Goal: Task Accomplishment & Management: Manage account settings

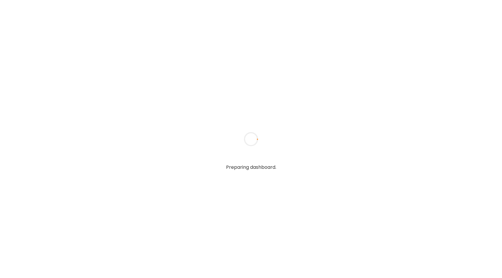
type input "**********"
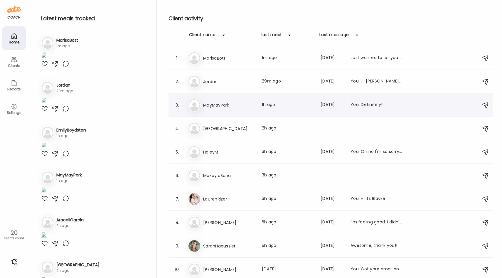
click at [236, 105] on h3 "MayMayPark" at bounding box center [229, 105] width 52 height 7
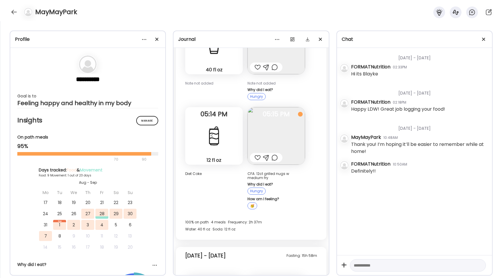
scroll to position [212, 0]
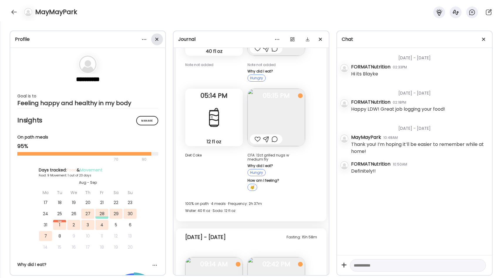
click at [157, 39] on span at bounding box center [156, 39] width 3 height 3
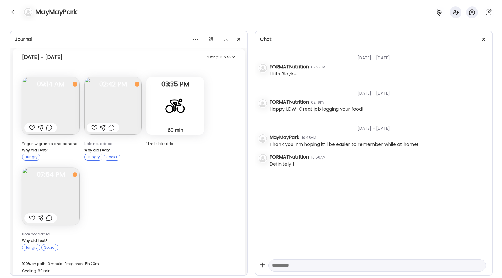
scroll to position [307, 0]
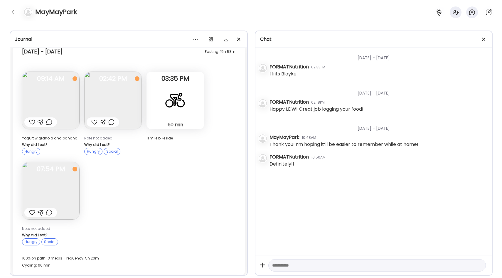
click at [177, 100] on div at bounding box center [175, 100] width 21 height 21
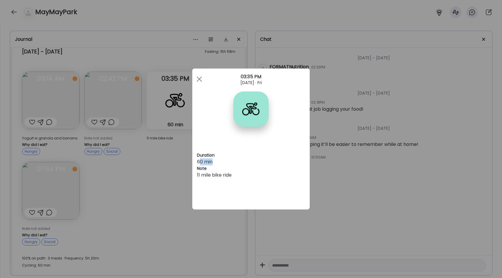
drag, startPoint x: 198, startPoint y: 161, endPoint x: 219, endPoint y: 161, distance: 20.5
click at [219, 161] on div "60 min Note 11 mile bike ride" at bounding box center [251, 168] width 108 height 20
click at [210, 174] on div "11 mile bike ride" at bounding box center [251, 175] width 108 height 7
click at [188, 164] on div "Ate Coach Dashboard Wahoo! It’s official Take a moment to set up your Coach Pro…" at bounding box center [251, 139] width 502 height 278
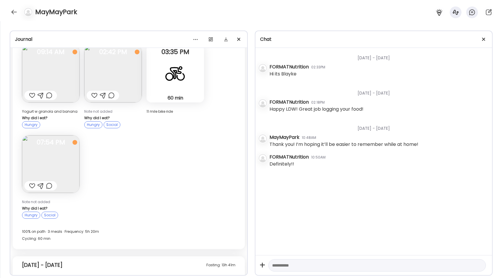
scroll to position [334, 0]
click at [116, 75] on img at bounding box center [113, 74] width 58 height 58
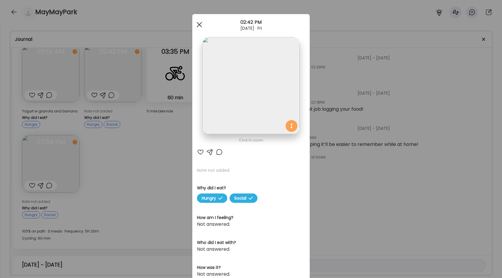
click at [198, 23] on div at bounding box center [199, 25] width 12 height 12
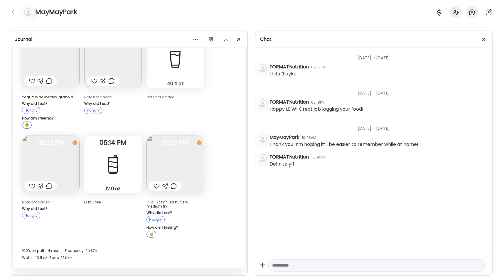
scroll to position [58, 0]
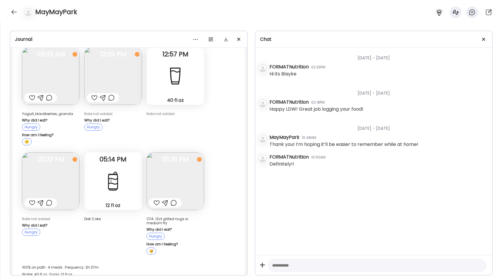
click at [53, 172] on img at bounding box center [51, 181] width 58 height 58
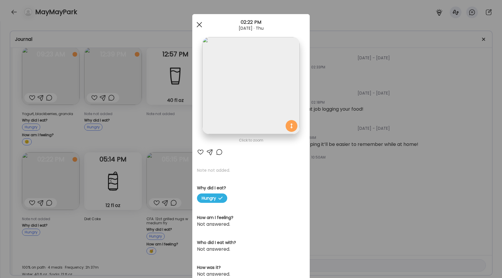
click at [201, 27] on span at bounding box center [199, 24] width 5 height 5
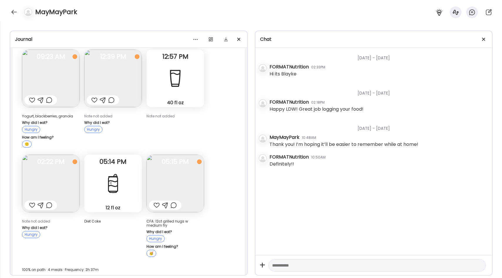
scroll to position [83, 0]
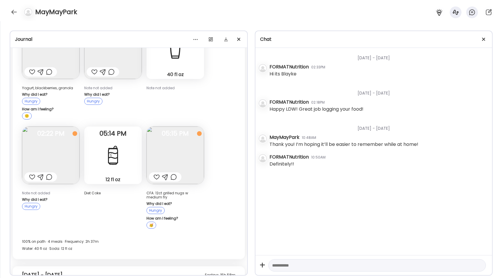
click at [59, 156] on img at bounding box center [51, 156] width 58 height 58
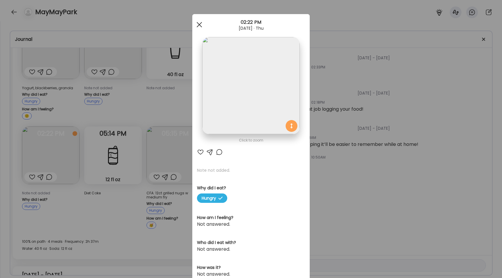
click at [199, 25] on span at bounding box center [199, 24] width 5 height 5
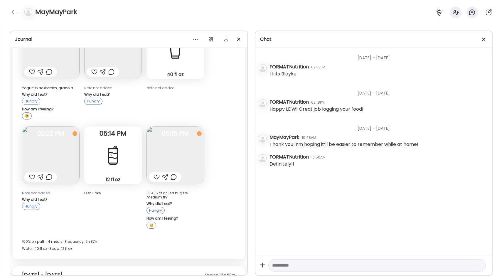
click at [221, 129] on div "Thursday - Aug 28 Yogurt, blackberries, granola Why did I eat? Hungry How am I …" at bounding box center [129, 123] width 232 height 274
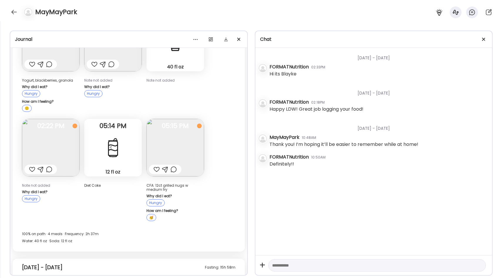
click at [221, 129] on div "Thursday - Aug 28 Yogurt, blackberries, granola Why did I eat? Hungry How am I …" at bounding box center [129, 115] width 232 height 274
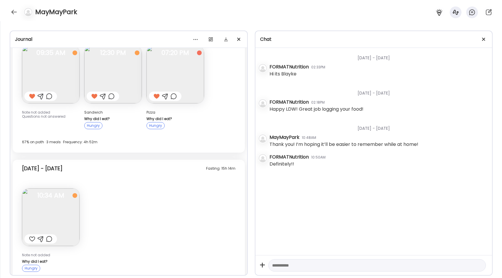
scroll to position [579, 0]
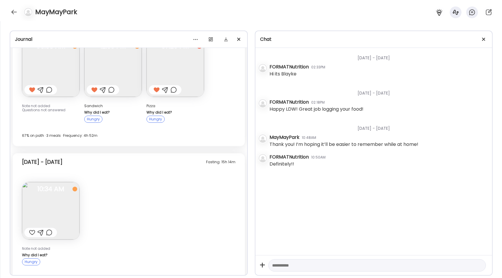
click at [63, 71] on img at bounding box center [51, 68] width 58 height 58
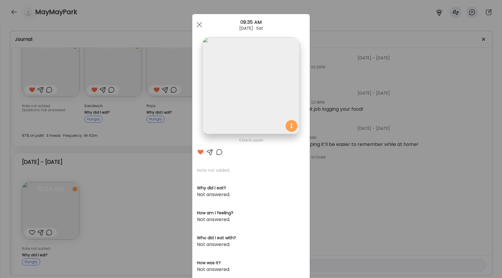
click at [170, 166] on div "Ate Coach Dashboard Wahoo! It’s official Take a moment to set up your Coach Pro…" at bounding box center [251, 139] width 502 height 278
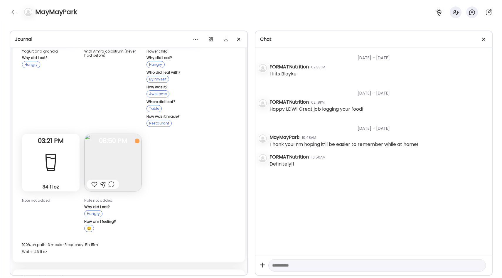
scroll to position [978, 0]
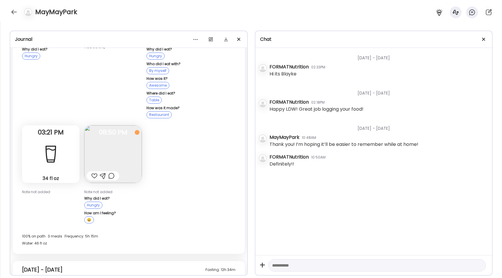
click at [120, 138] on img at bounding box center [113, 154] width 58 height 58
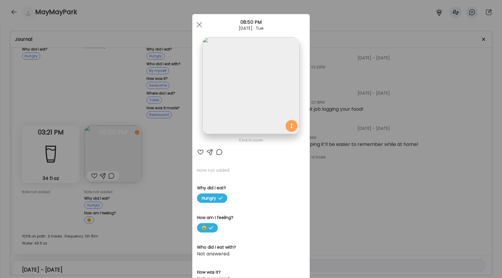
click at [186, 149] on div "Ate Coach Dashboard Wahoo! It’s official Take a moment to set up your Coach Pro…" at bounding box center [251, 139] width 502 height 278
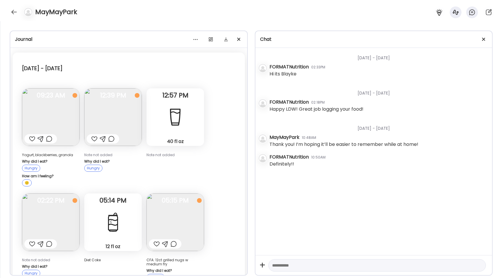
scroll to position [20, 0]
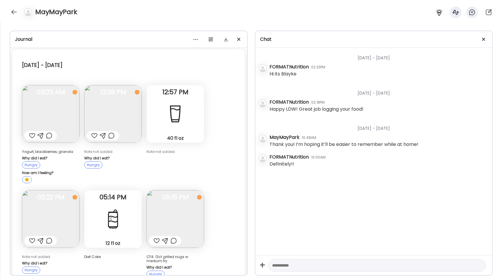
click at [125, 104] on img at bounding box center [113, 114] width 58 height 58
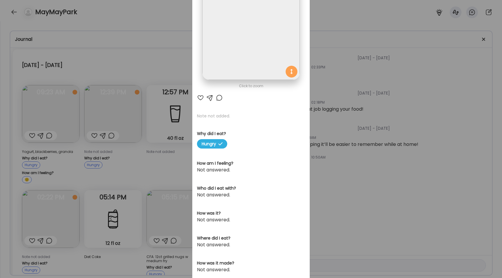
scroll to position [0, 0]
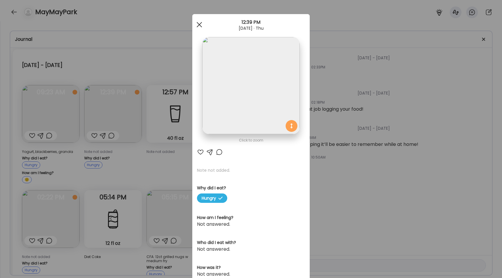
click at [198, 26] on div at bounding box center [199, 25] width 12 height 12
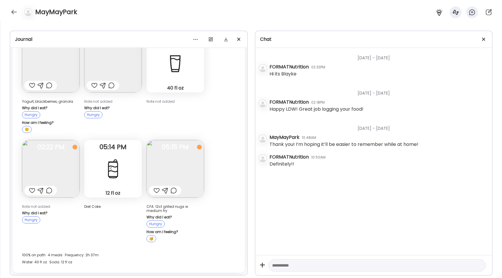
scroll to position [73, 0]
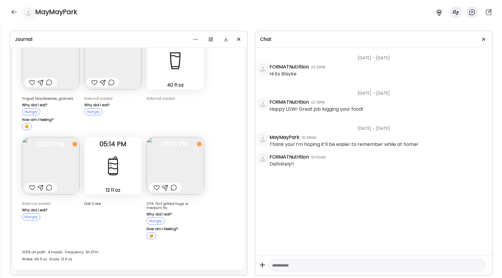
click at [51, 168] on img at bounding box center [51, 166] width 58 height 58
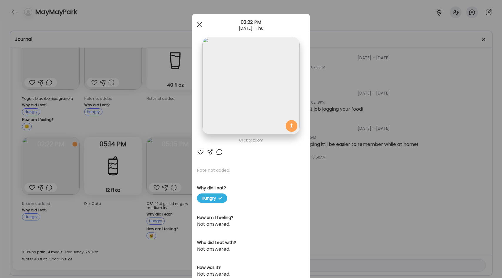
click at [198, 23] on div at bounding box center [199, 25] width 12 height 12
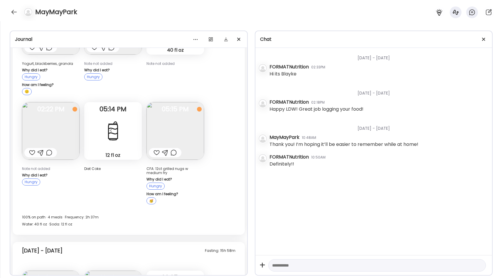
scroll to position [111, 0]
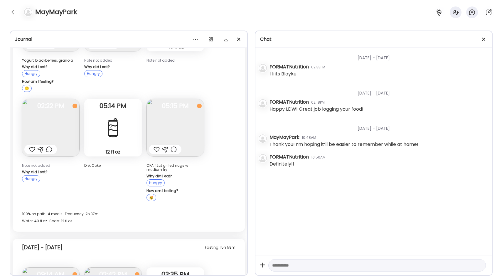
click at [177, 123] on img at bounding box center [175, 128] width 58 height 58
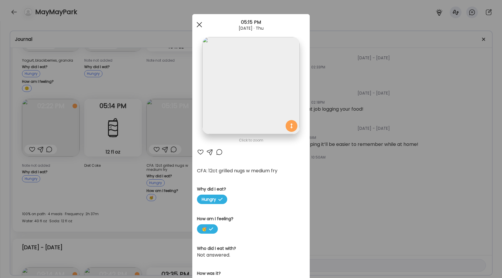
click at [196, 28] on div at bounding box center [199, 25] width 12 height 12
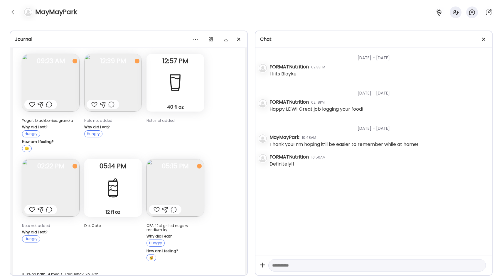
scroll to position [41, 0]
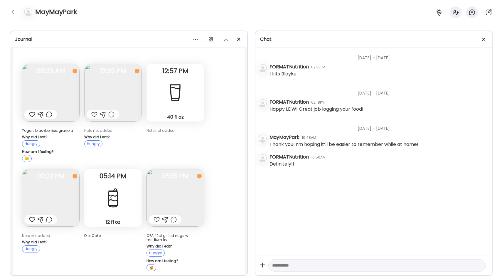
click at [41, 87] on img at bounding box center [51, 93] width 58 height 58
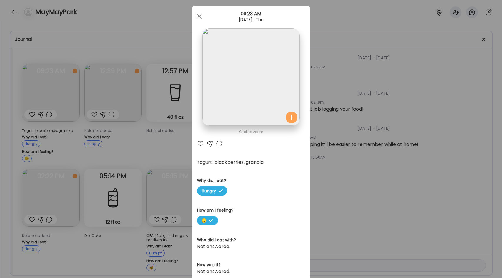
scroll to position [7, 0]
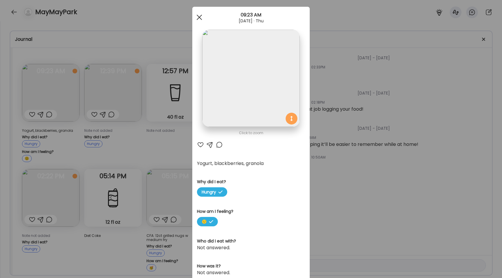
click at [200, 14] on div at bounding box center [199, 17] width 12 height 12
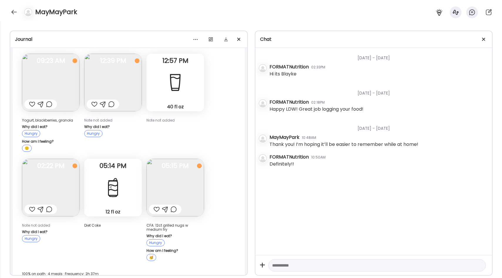
scroll to position [49, 0]
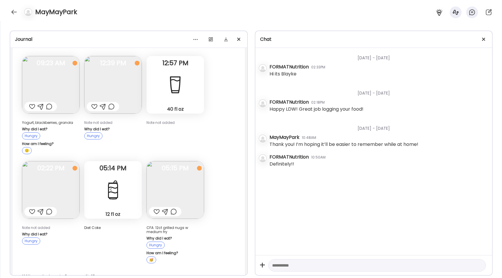
click at [42, 74] on img at bounding box center [51, 85] width 58 height 58
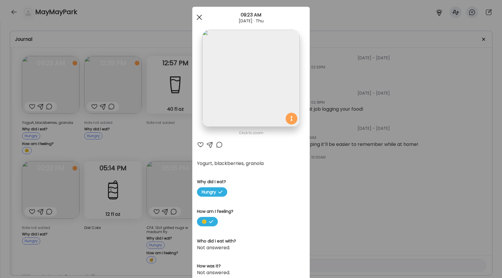
click at [198, 14] on div at bounding box center [199, 17] width 12 height 12
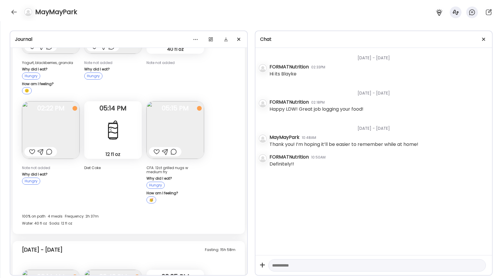
scroll to position [125, 0]
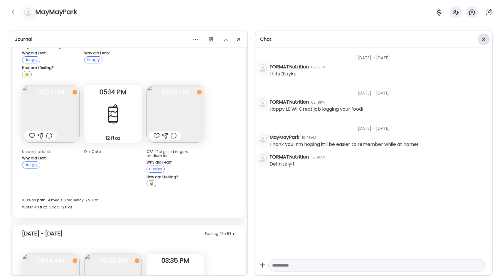
click at [485, 38] on div at bounding box center [484, 39] width 12 height 12
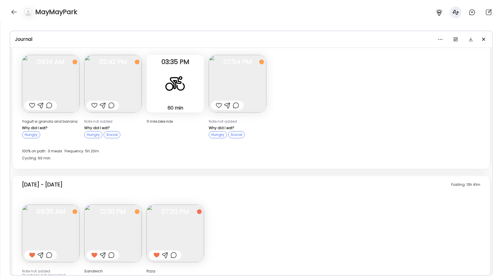
scroll to position [213, 0]
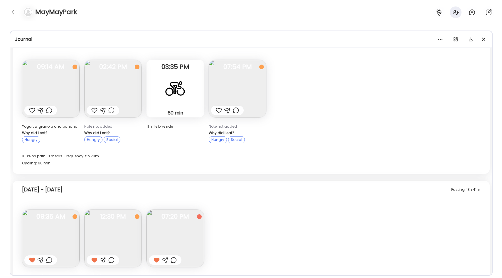
click at [243, 75] on img at bounding box center [238, 89] width 58 height 58
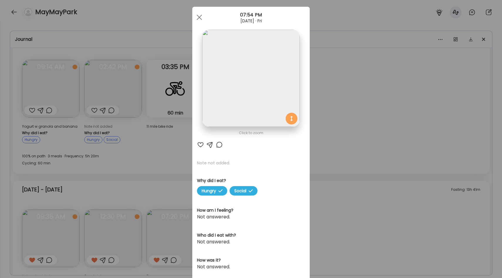
click at [363, 59] on div "Ate Coach Dashboard Wahoo! It’s official Take a moment to set up your Coach Pro…" at bounding box center [251, 139] width 502 height 278
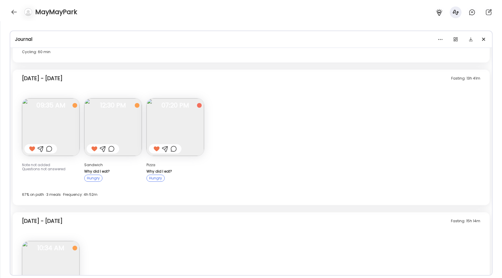
scroll to position [325, 0]
click at [63, 135] on img at bounding box center [51, 127] width 58 height 58
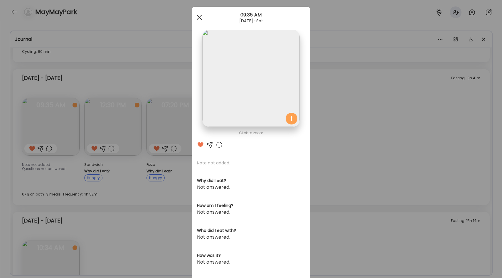
click at [205, 18] on div at bounding box center [199, 17] width 12 height 12
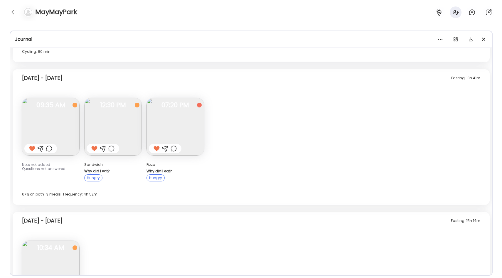
click at [61, 131] on img at bounding box center [51, 127] width 58 height 58
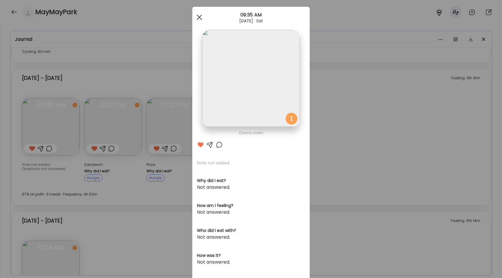
click at [202, 17] on div at bounding box center [199, 17] width 12 height 12
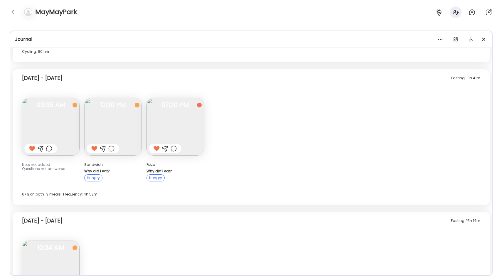
click at [125, 125] on img at bounding box center [113, 127] width 58 height 58
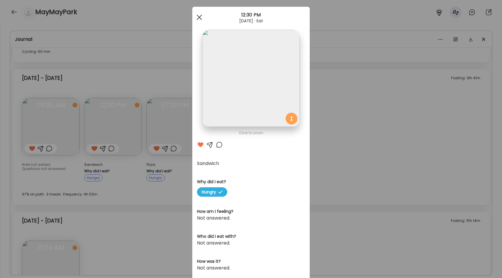
click at [201, 16] on div at bounding box center [199, 17] width 12 height 12
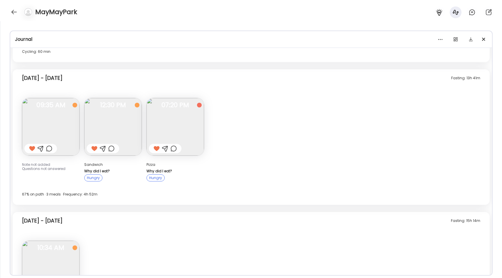
click at [97, 120] on img at bounding box center [113, 127] width 58 height 58
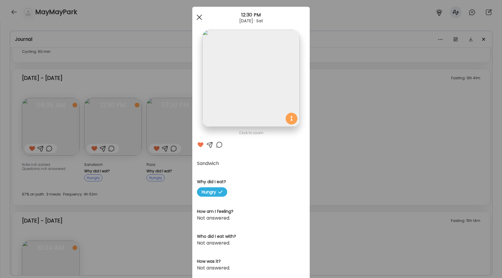
click at [198, 18] on div at bounding box center [199, 17] width 12 height 12
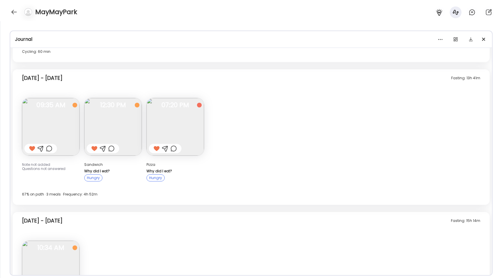
click at [189, 127] on img at bounding box center [175, 127] width 58 height 58
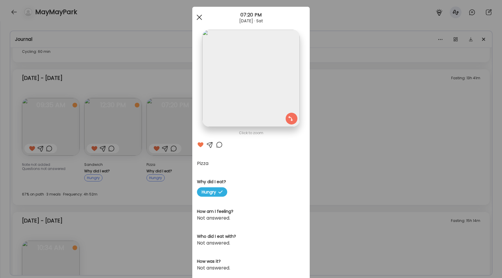
click at [201, 18] on div at bounding box center [199, 17] width 12 height 12
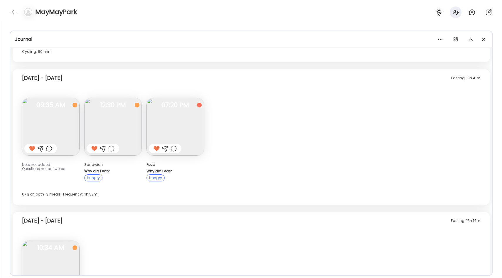
click at [234, 138] on div "Fasting: 13h 41m Saturday - Aug 30 Note not added Questions not answered 09:35 …" at bounding box center [251, 137] width 477 height 136
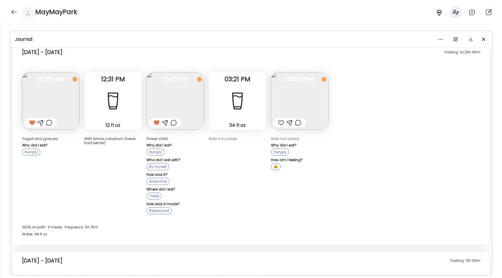
scroll to position [687, 0]
click at [47, 99] on img at bounding box center [51, 101] width 58 height 58
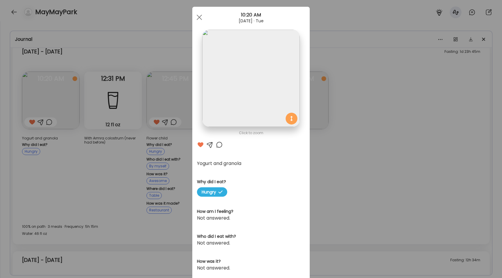
click at [356, 77] on div "Ate Coach Dashboard Wahoo! It’s official Take a moment to set up your Coach Pro…" at bounding box center [251, 139] width 502 height 278
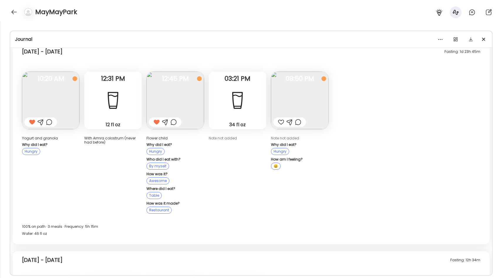
scroll to position [688, 0]
click at [98, 98] on div "12 fl oz Water" at bounding box center [113, 99] width 58 height 58
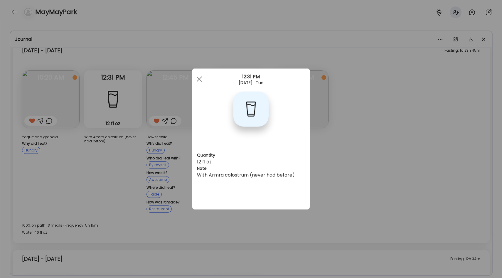
scroll to position [0, 0]
click at [132, 180] on div "Ate Coach Dashboard Wahoo! It’s official Take a moment to set up your Coach Pro…" at bounding box center [251, 139] width 502 height 278
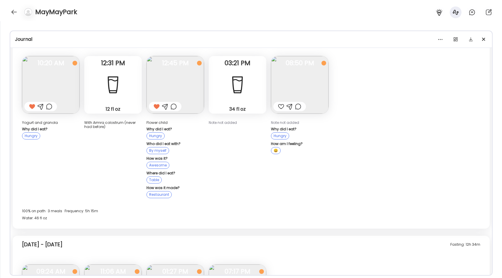
scroll to position [700, 0]
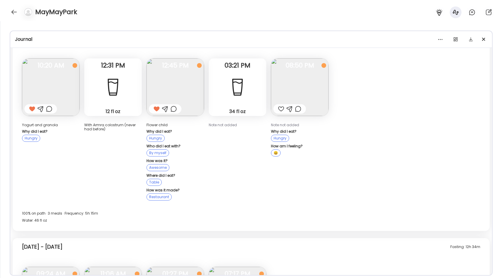
click at [176, 73] on img at bounding box center [175, 87] width 58 height 58
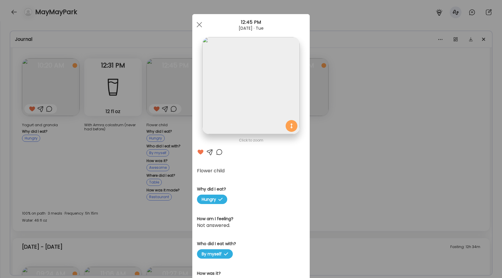
click at [364, 151] on div "Ate Coach Dashboard Wahoo! It’s official Take a moment to set up your Coach Pro…" at bounding box center [251, 139] width 502 height 278
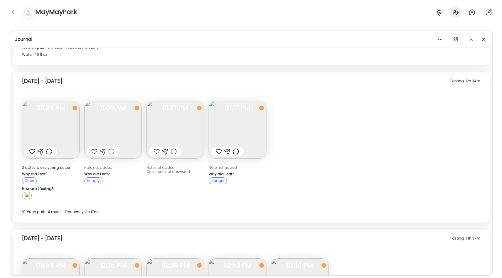
scroll to position [880, 0]
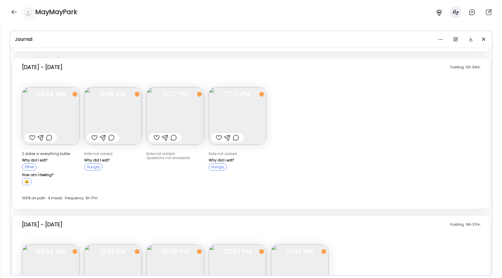
click at [245, 109] on img at bounding box center [238, 116] width 58 height 58
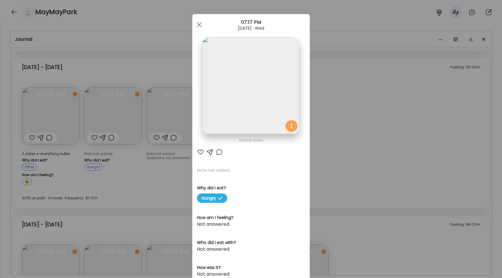
click at [337, 102] on div "Ate Coach Dashboard Wahoo! It’s official Take a moment to set up your Coach Pro…" at bounding box center [251, 139] width 502 height 278
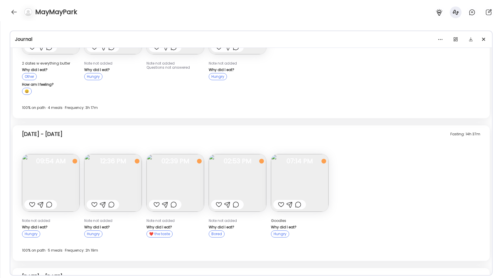
scroll to position [980, 0]
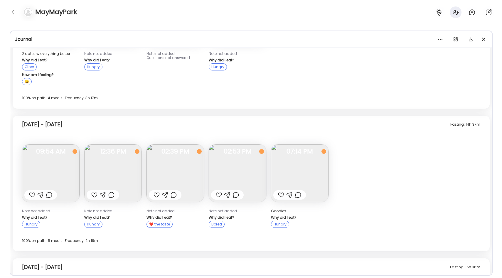
click at [281, 166] on img at bounding box center [300, 173] width 58 height 58
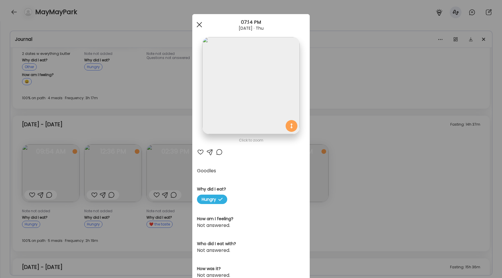
click at [199, 25] on div at bounding box center [199, 25] width 12 height 12
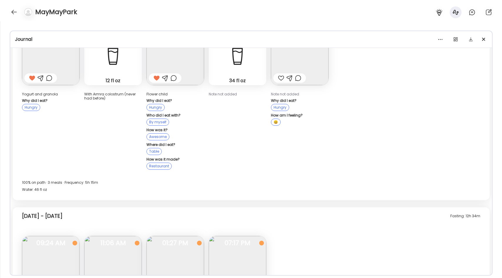
scroll to position [680, 0]
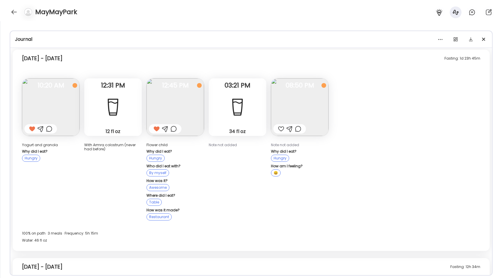
click at [309, 99] on img at bounding box center [300, 107] width 58 height 58
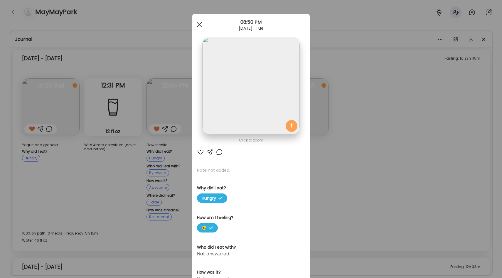
click at [200, 24] on span at bounding box center [199, 24] width 5 height 5
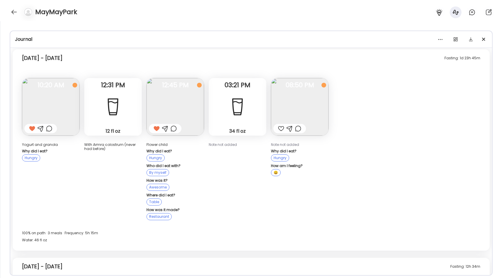
scroll to position [682, 0]
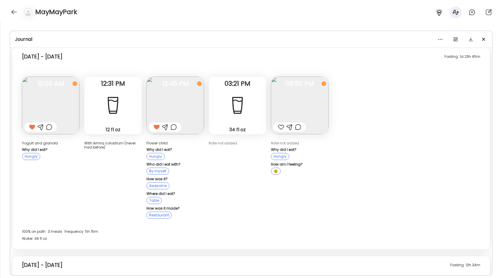
click at [52, 108] on img at bounding box center [51, 106] width 58 height 58
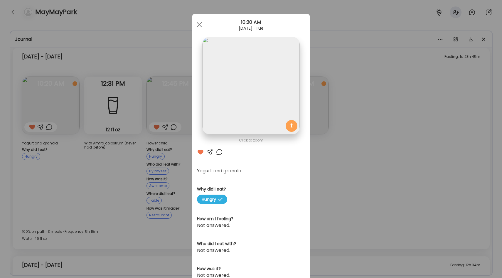
click at [335, 56] on div "Ate Coach Dashboard Wahoo! It’s official Take a moment to set up your Coach Pro…" at bounding box center [251, 139] width 502 height 278
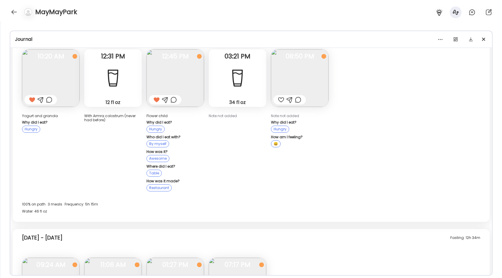
scroll to position [708, 0]
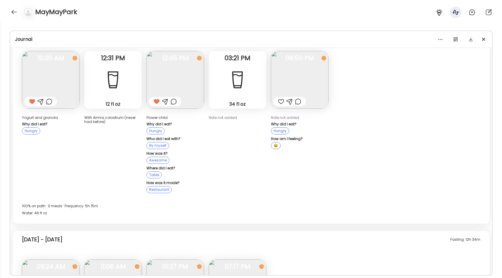
click at [298, 65] on img at bounding box center [300, 80] width 58 height 58
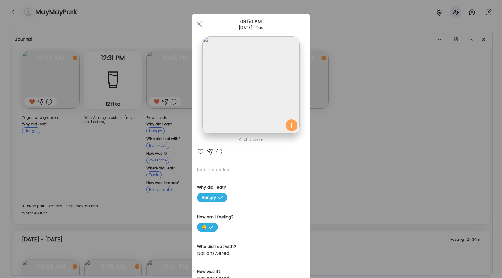
scroll to position [0, 0]
click at [198, 23] on span at bounding box center [199, 24] width 5 height 5
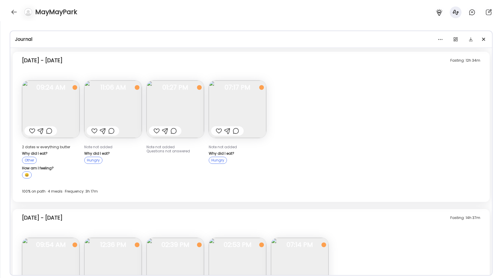
scroll to position [885, 0]
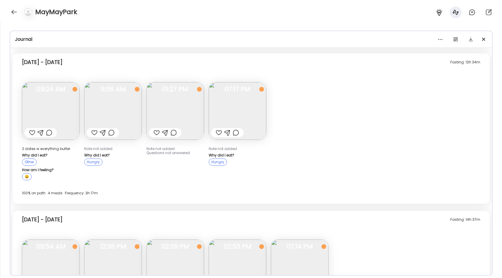
click at [232, 102] on img at bounding box center [238, 111] width 58 height 58
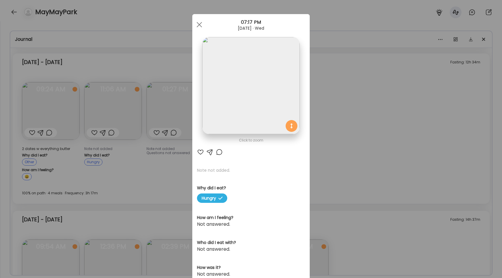
click at [226, 117] on img at bounding box center [250, 85] width 97 height 97
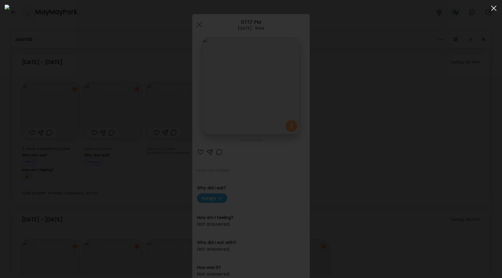
click at [496, 6] on span at bounding box center [493, 8] width 5 height 5
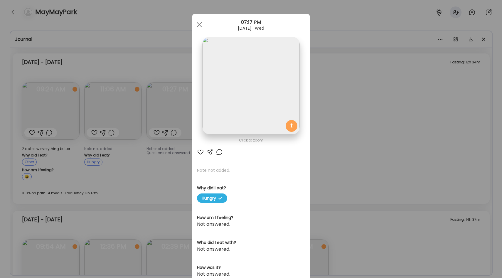
click at [369, 119] on div "Ate Coach Dashboard Wahoo! It’s official Take a moment to set up your Coach Pro…" at bounding box center [251, 139] width 502 height 278
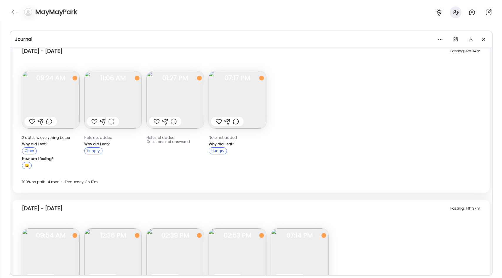
scroll to position [896, 0]
click at [159, 93] on img at bounding box center [175, 100] width 58 height 58
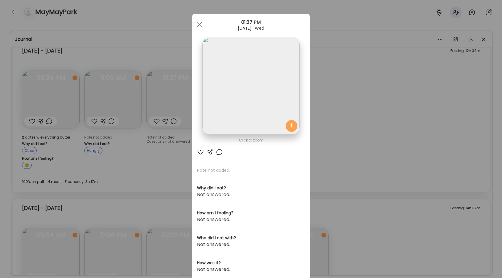
click at [252, 92] on img at bounding box center [250, 85] width 97 height 97
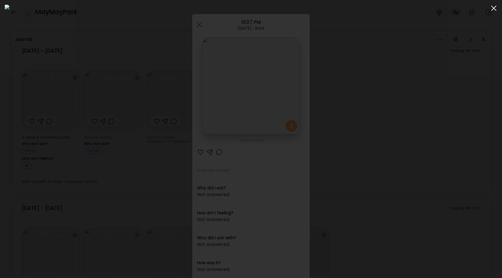
click at [494, 9] on span at bounding box center [493, 8] width 5 height 5
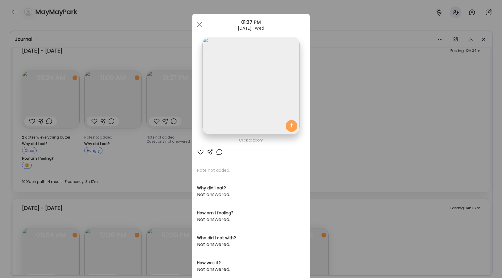
click at [273, 94] on img at bounding box center [250, 85] width 97 height 97
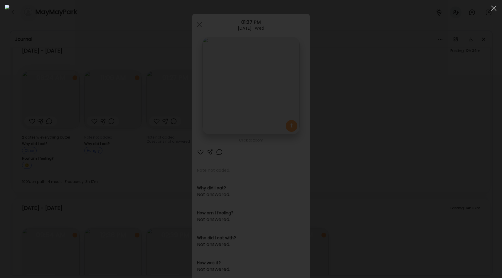
click at [434, 101] on div at bounding box center [251, 139] width 493 height 269
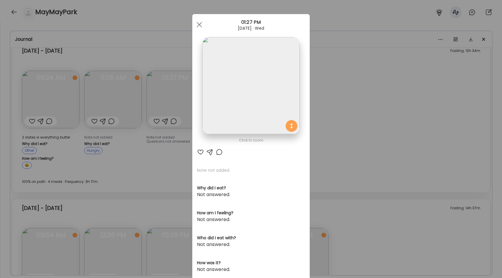
click at [414, 116] on div "Ate Coach Dashboard Wahoo! It’s official Take a moment to set up your Coach Pro…" at bounding box center [251, 139] width 502 height 278
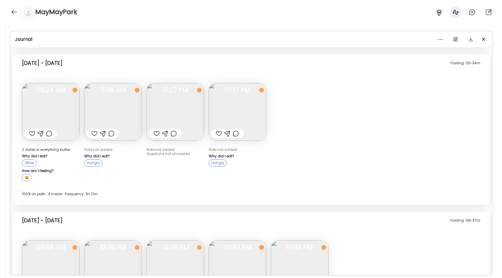
scroll to position [882, 0]
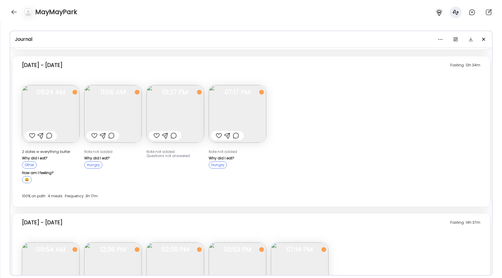
click at [117, 107] on img at bounding box center [113, 114] width 58 height 58
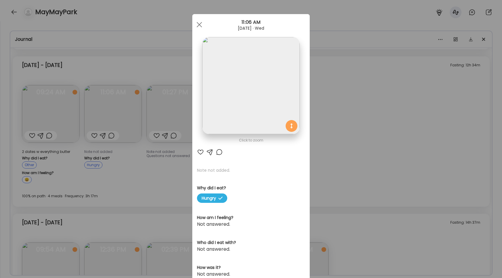
click at [218, 65] on img at bounding box center [250, 85] width 97 height 97
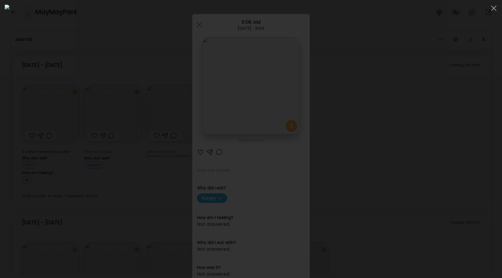
click at [409, 146] on div at bounding box center [251, 139] width 493 height 269
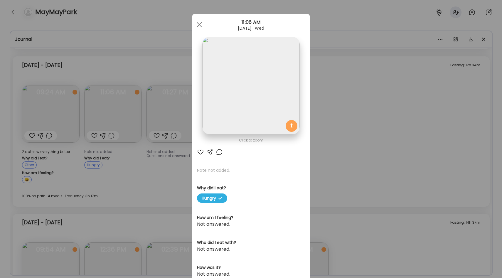
click at [262, 85] on img at bounding box center [250, 85] width 97 height 97
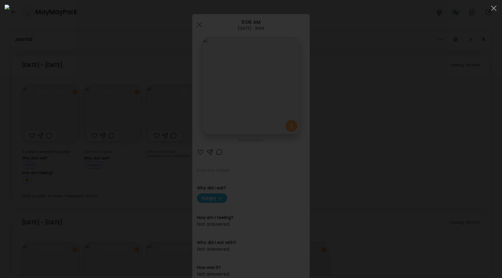
click at [404, 78] on div at bounding box center [251, 139] width 493 height 269
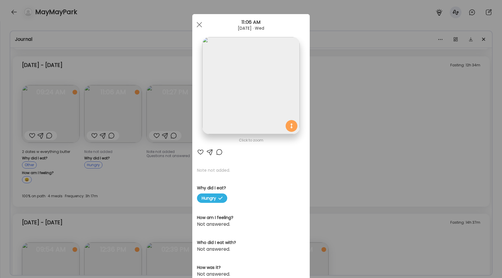
click at [352, 121] on div "Ate Coach Dashboard Wahoo! It’s official Take a moment to set up your Coach Pro…" at bounding box center [251, 139] width 502 height 278
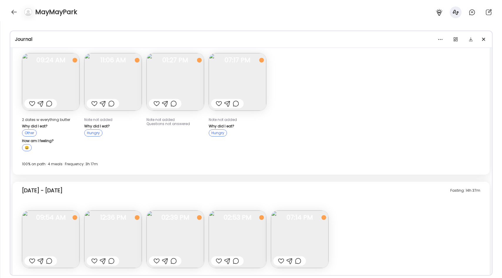
scroll to position [912, 0]
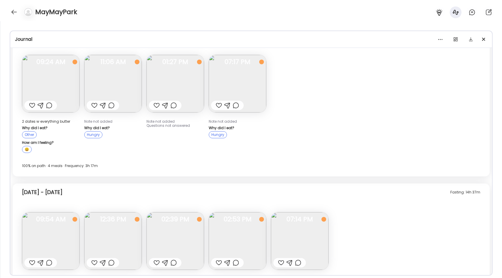
click at [111, 81] on img at bounding box center [113, 84] width 58 height 58
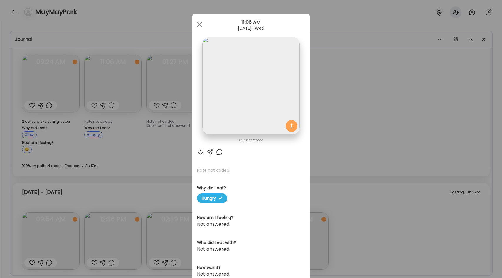
click at [335, 66] on div "Ate Coach Dashboard Wahoo! It’s official Take a moment to set up your Coach Pro…" at bounding box center [251, 139] width 502 height 278
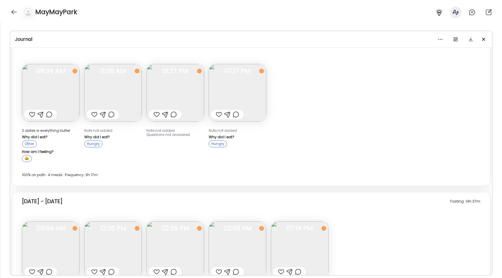
scroll to position [903, 0]
click at [134, 97] on img at bounding box center [113, 94] width 58 height 58
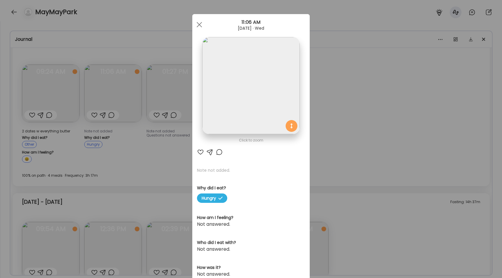
click at [335, 96] on div "Ate Coach Dashboard Wahoo! It’s official Take a moment to set up your Coach Pro…" at bounding box center [251, 139] width 502 height 278
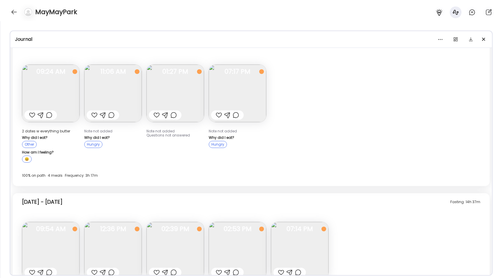
click at [141, 86] on img at bounding box center [113, 94] width 58 height 58
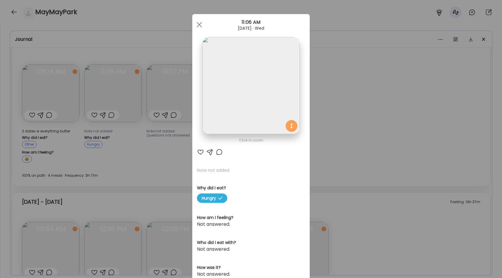
click at [349, 77] on div "Ate Coach Dashboard Wahoo! It’s official Take a moment to set up your Coach Pro…" at bounding box center [251, 139] width 502 height 278
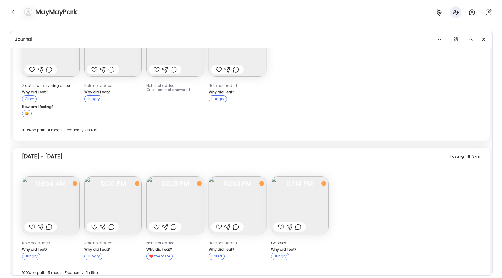
scroll to position [954, 0]
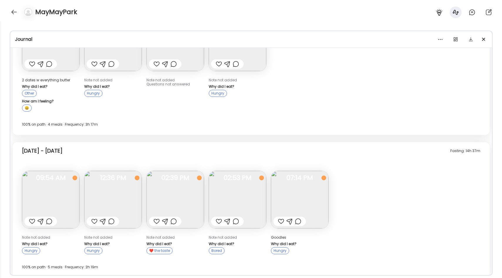
click at [172, 191] on img at bounding box center [175, 200] width 58 height 58
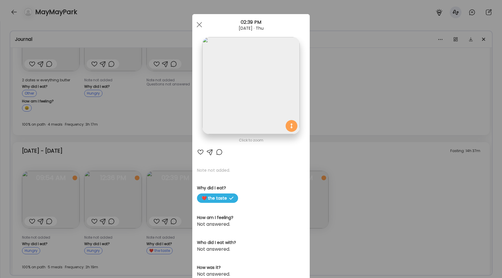
click at [331, 87] on div "Ate Coach Dashboard Wahoo! It’s official Take a moment to set up your Coach Pro…" at bounding box center [251, 139] width 502 height 278
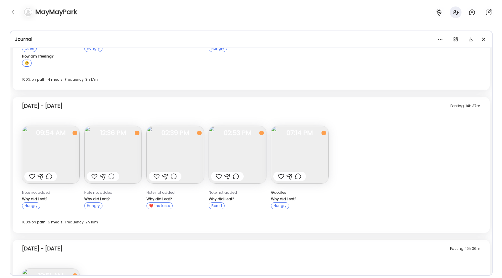
scroll to position [1030, 0]
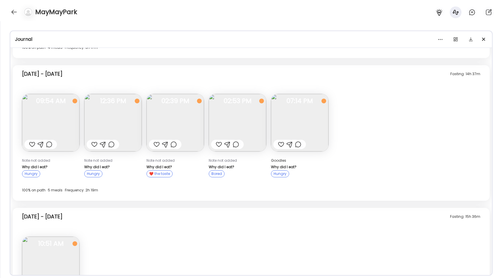
click at [63, 127] on img at bounding box center [51, 123] width 58 height 58
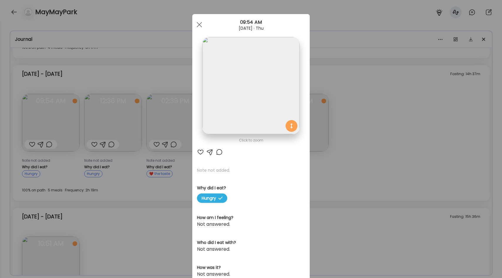
click at [366, 58] on div "Ate Coach Dashboard Wahoo! It’s official Take a moment to set up your Coach Pro…" at bounding box center [251, 139] width 502 height 278
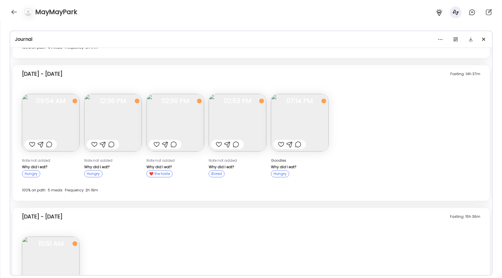
click at [123, 118] on img at bounding box center [113, 123] width 58 height 58
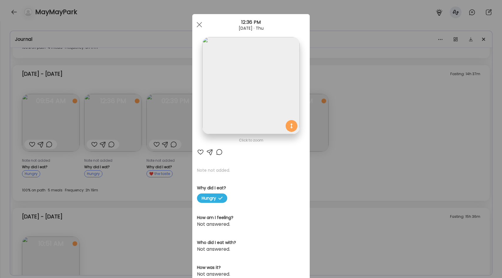
click at [333, 53] on div "Ate Coach Dashboard Wahoo! It’s official Take a moment to set up your Coach Pro…" at bounding box center [251, 139] width 502 height 278
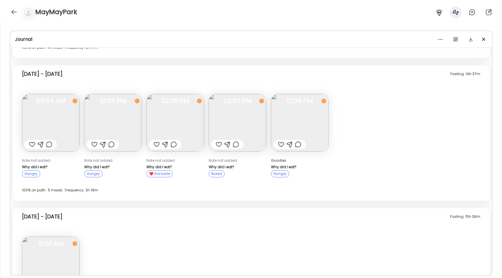
click at [123, 118] on img at bounding box center [113, 123] width 58 height 58
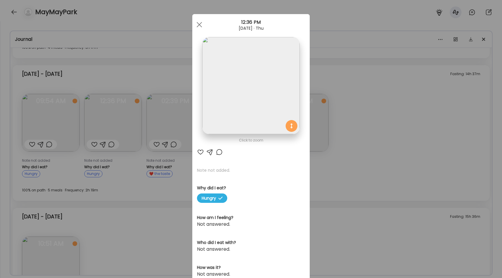
click at [342, 58] on div "Ate Coach Dashboard Wahoo! It’s official Take a moment to set up your Coach Pro…" at bounding box center [251, 139] width 502 height 278
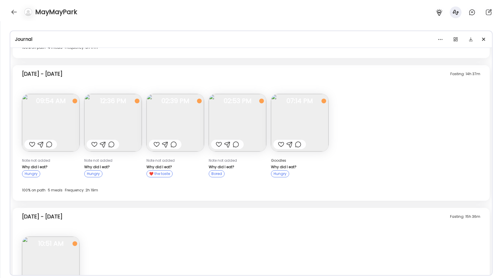
click at [310, 133] on img at bounding box center [300, 123] width 58 height 58
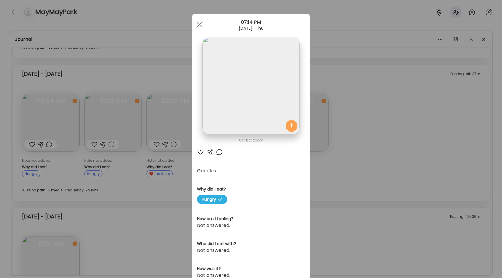
click at [335, 101] on div "Ate Coach Dashboard Wahoo! It’s official Take a moment to set up your Coach Pro…" at bounding box center [251, 139] width 502 height 278
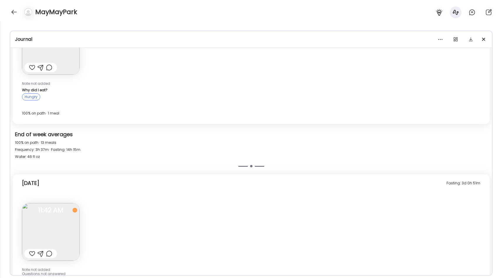
scroll to position [1273, 0]
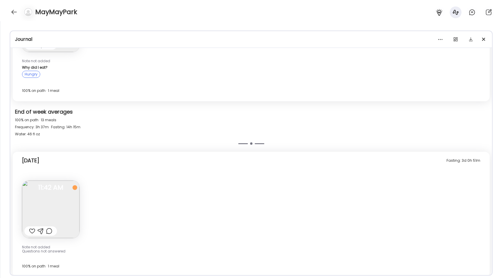
click at [67, 199] on img at bounding box center [51, 210] width 58 height 58
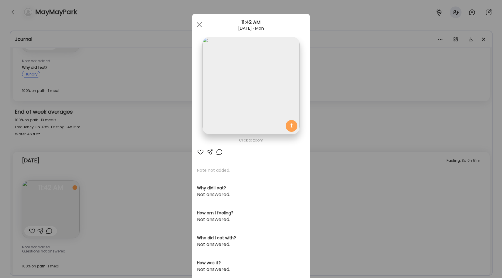
click at [357, 81] on div "Ate Coach Dashboard Wahoo! It’s official Take a moment to set up your Coach Pro…" at bounding box center [251, 139] width 502 height 278
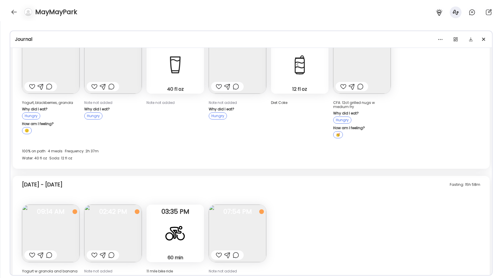
scroll to position [0, 0]
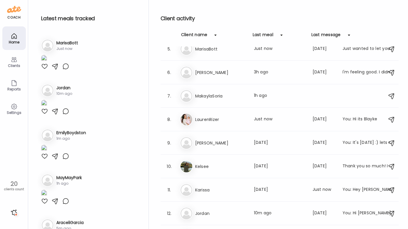
scroll to position [100, 0]
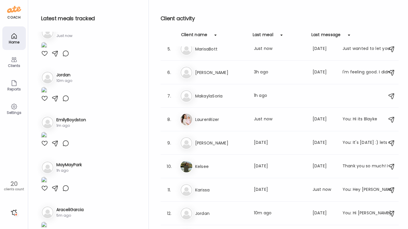
click at [45, 12] on div at bounding box center [44, 8] width 7 height 7
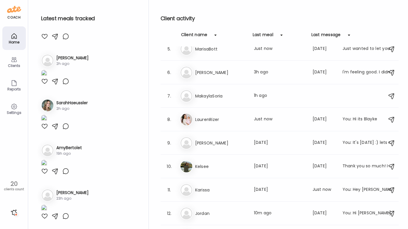
scroll to position [1313, 0]
click at [45, 40] on div at bounding box center [44, 36] width 7 height 7
click at [65, 40] on div at bounding box center [65, 36] width 7 height 7
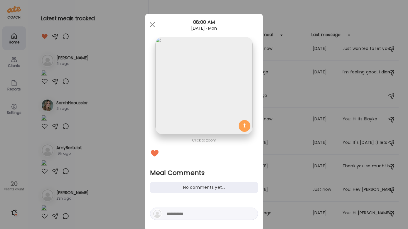
click at [172, 217] on textarea at bounding box center [206, 213] width 79 height 7
type textarea "**********"
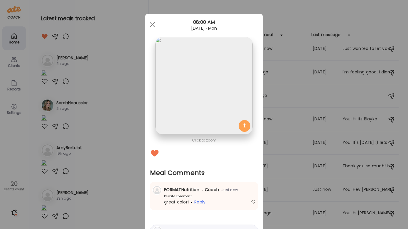
click at [121, 183] on div "Ate Coach Dashboard Wahoo! It’s official Take a moment to set up your Coach Pro…" at bounding box center [204, 114] width 408 height 229
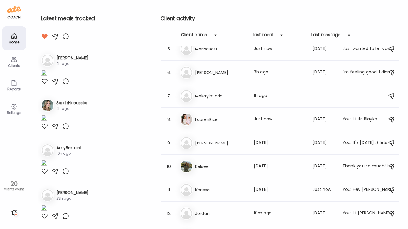
scroll to position [1322, 0]
click at [47, 33] on img at bounding box center [44, 29] width 6 height 8
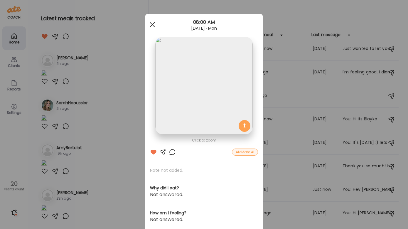
click at [150, 23] on div at bounding box center [152, 25] width 12 height 12
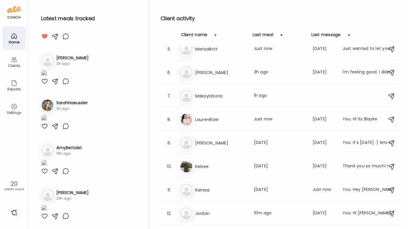
scroll to position [1603, 0]
click at [46, 130] on div at bounding box center [44, 126] width 7 height 7
click at [44, 85] on div at bounding box center [44, 81] width 7 height 7
click at [65, 85] on div at bounding box center [65, 81] width 7 height 7
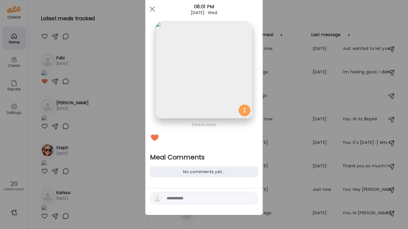
scroll to position [0, 0]
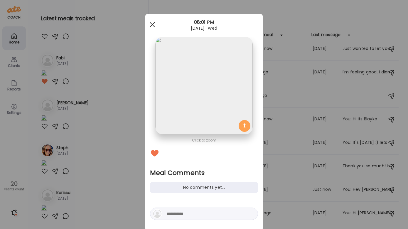
click at [155, 26] on div at bounding box center [152, 25] width 12 height 12
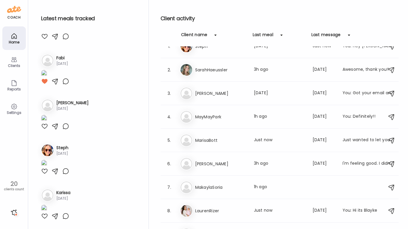
scroll to position [11, 0]
